Goal: Find specific page/section: Find specific page/section

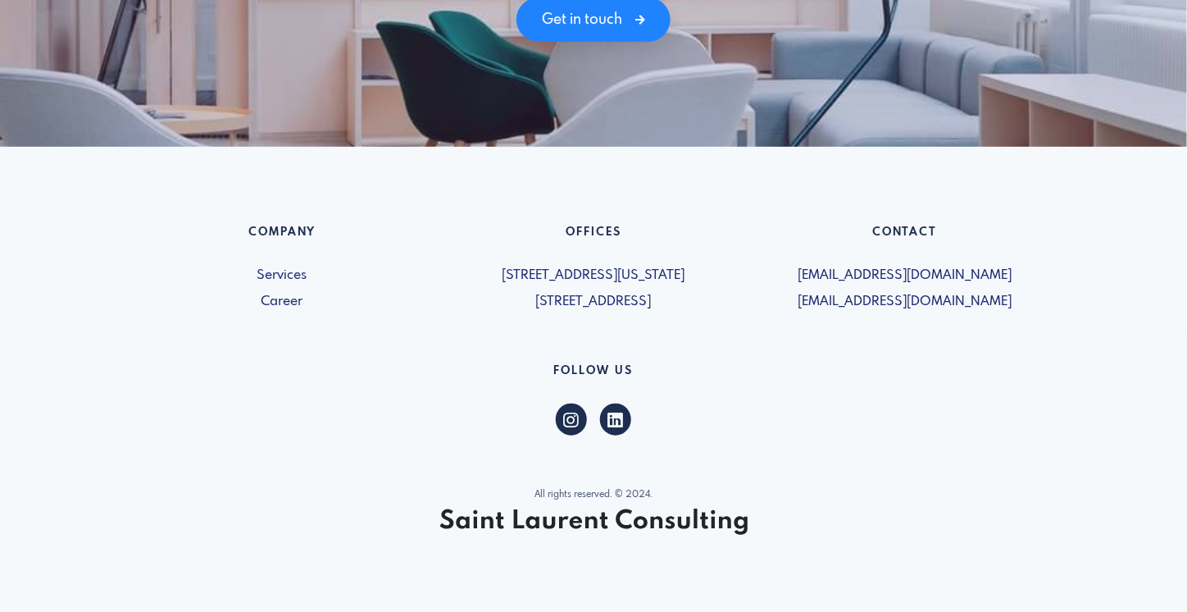
scroll to position [2380, 0]
click at [295, 276] on link "Services" at bounding box center [282, 276] width 292 height 20
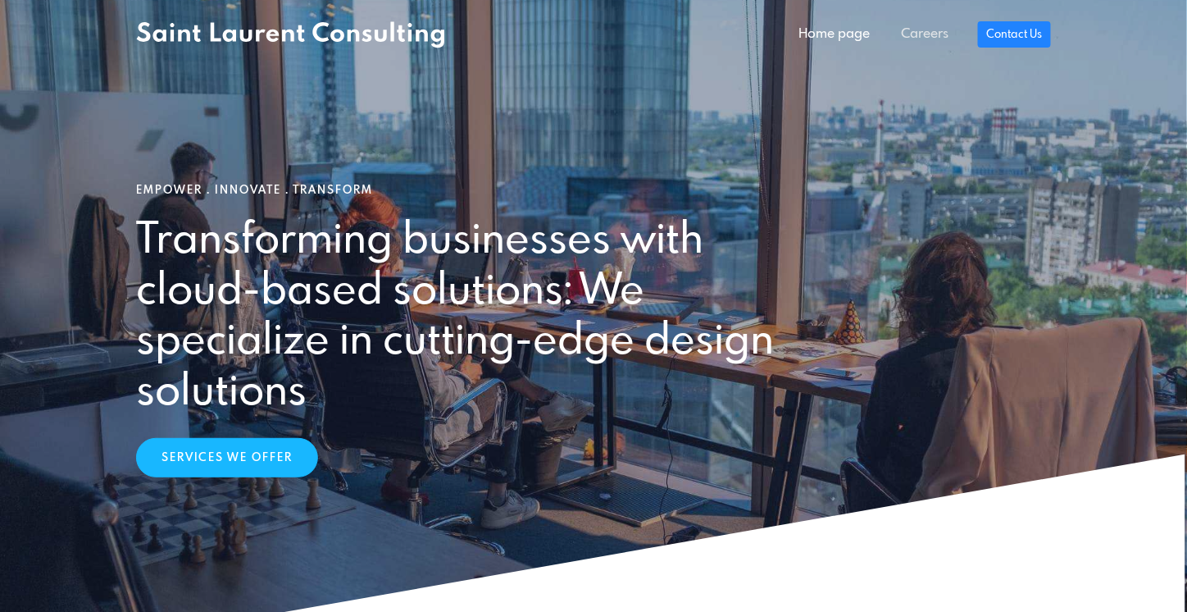
click at [913, 30] on link "Careers" at bounding box center [925, 34] width 79 height 33
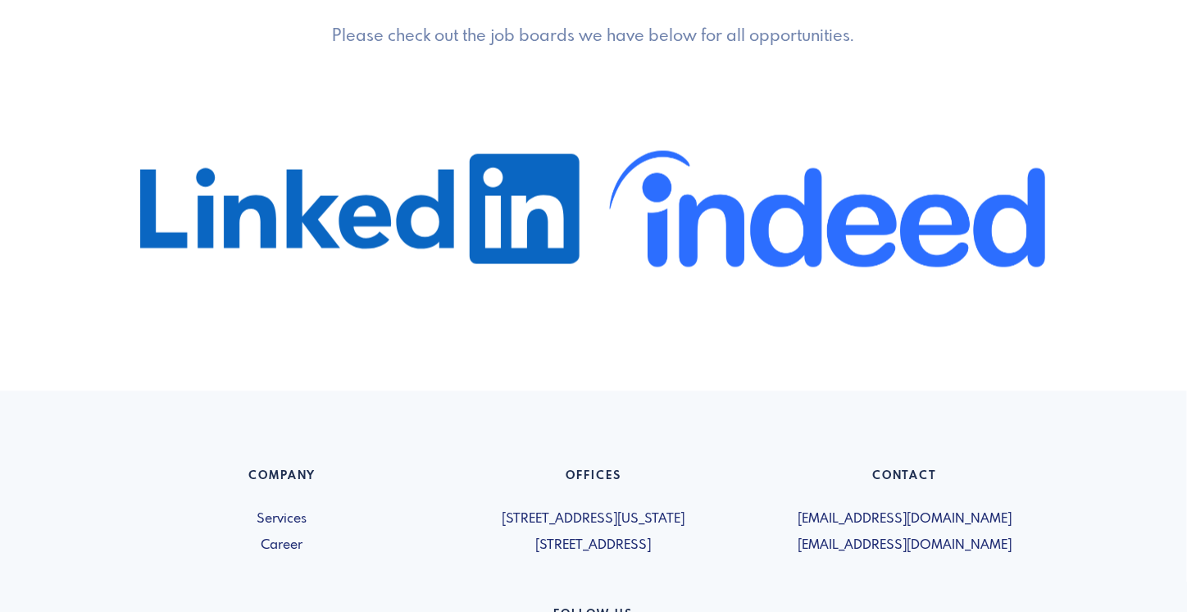
scroll to position [988, 0]
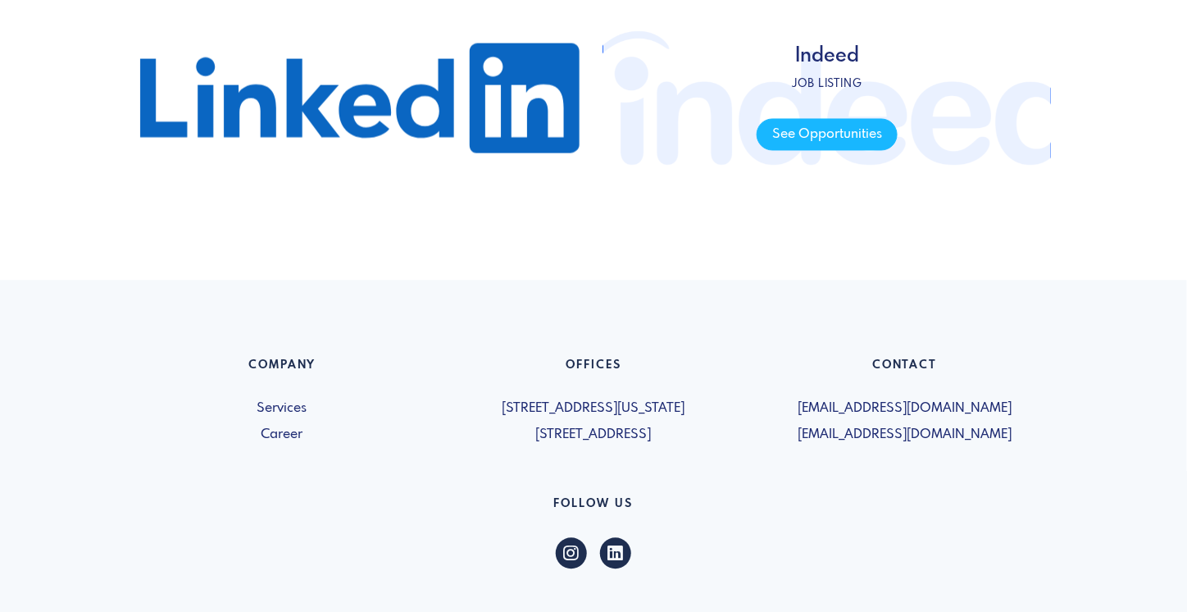
click at [812, 84] on p "Job listing" at bounding box center [827, 84] width 140 height 16
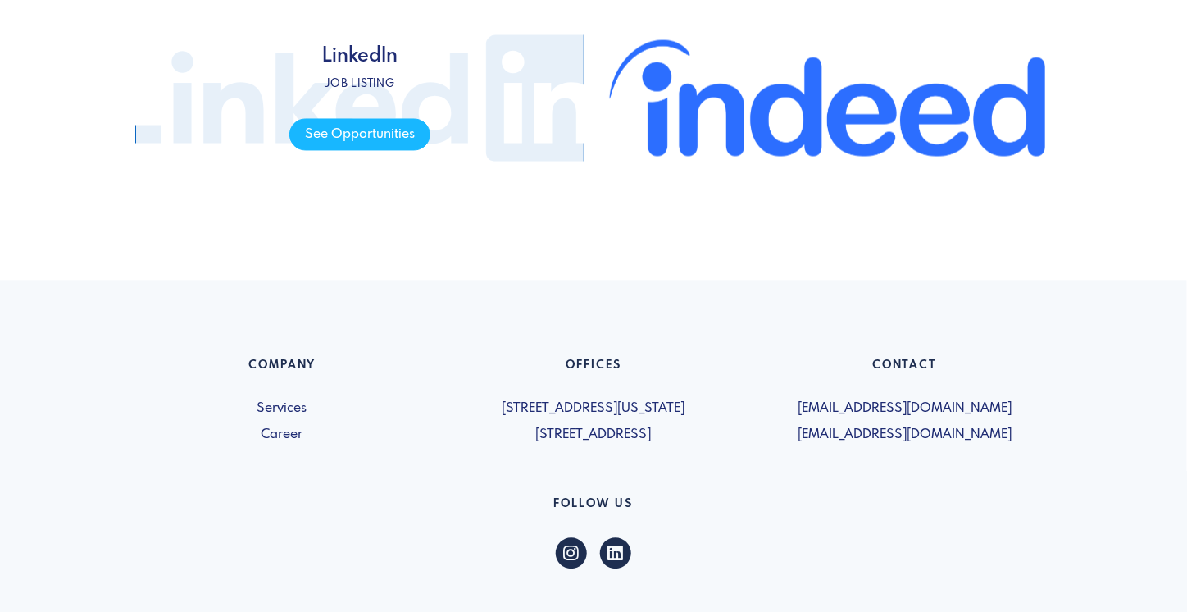
click at [444, 148] on span "LinkedIn Job listing See Opportunities" at bounding box center [360, 98] width 448 height 246
